Goal: Check status: Check status

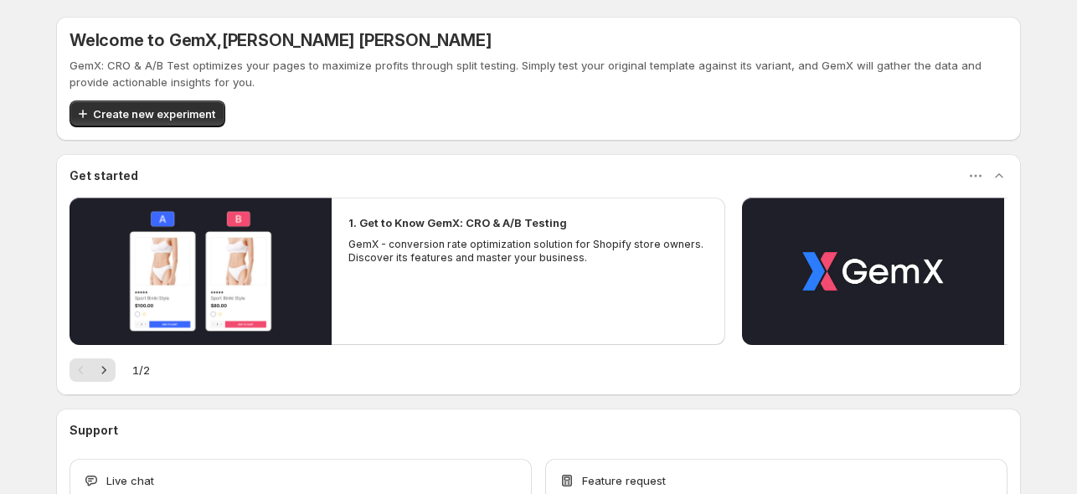
scroll to position [96, 0]
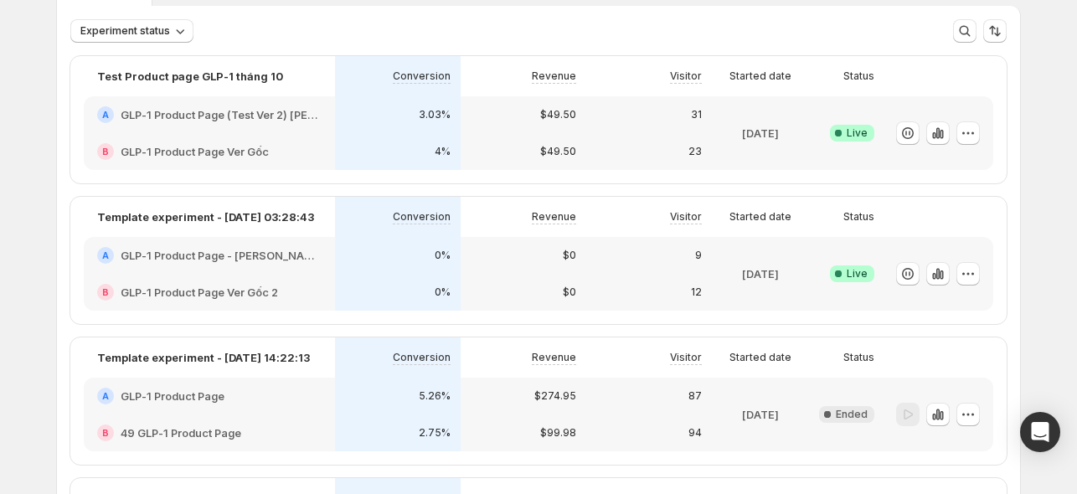
scroll to position [96, 0]
click at [223, 114] on h2 "GLP-1 Product Page (Test Ver 2) [PERSON_NAME] + A+content mới" at bounding box center [221, 114] width 201 height 17
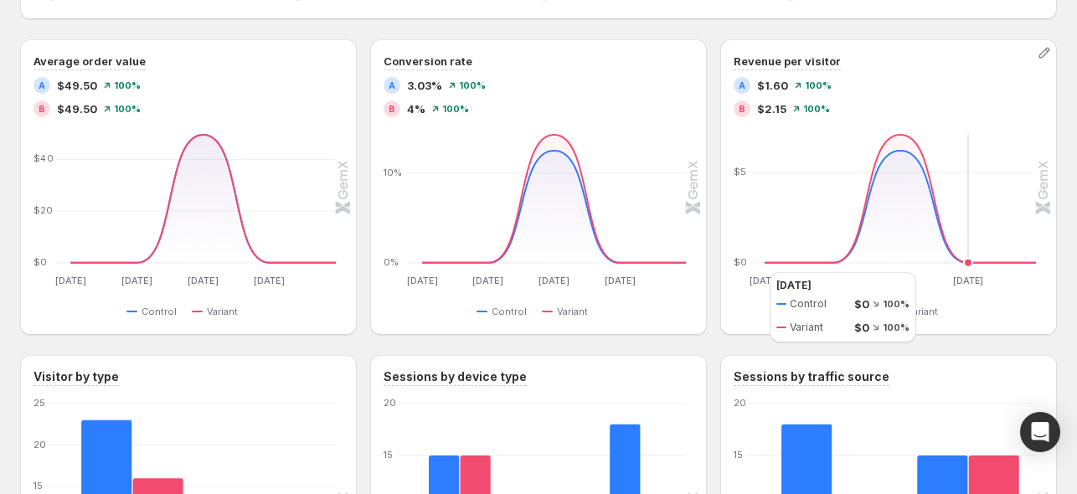
scroll to position [503, 0]
